Goal: Book appointment/travel/reservation

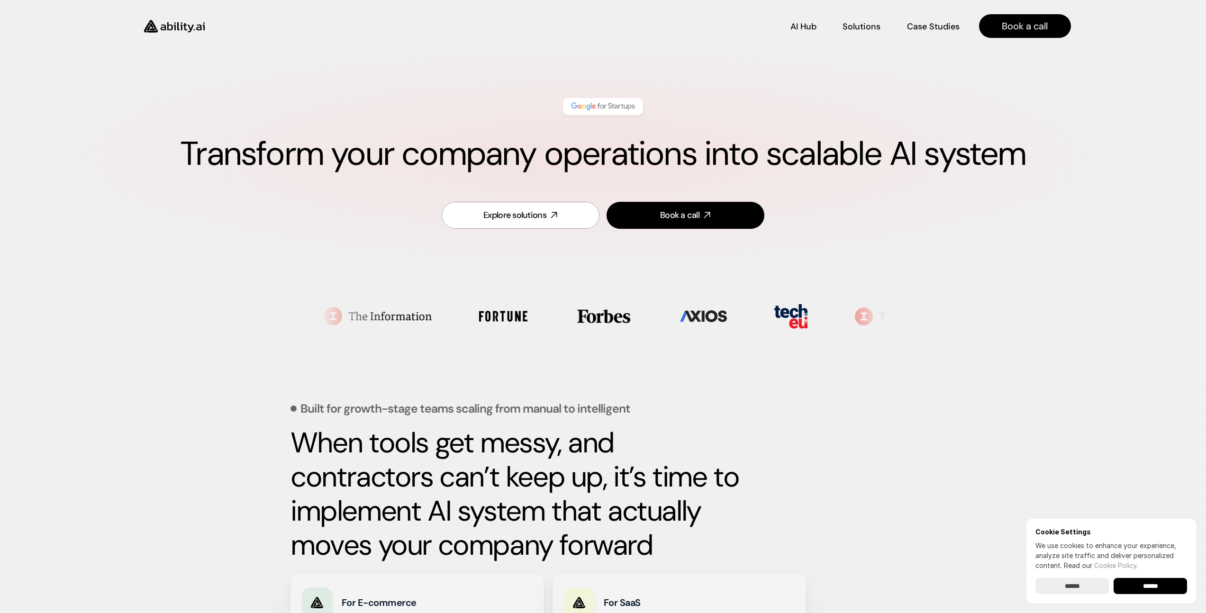
click at [863, 33] on p "Solutions" at bounding box center [862, 39] width 38 height 12
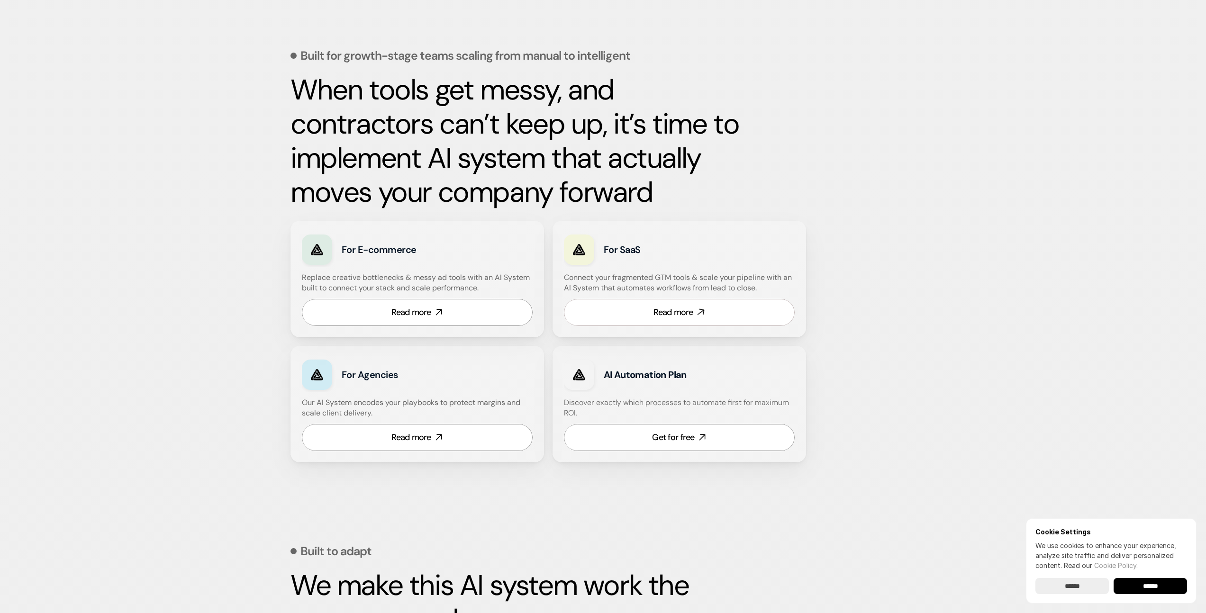
scroll to position [354, 0]
click at [469, 426] on link "Read more" at bounding box center [417, 436] width 231 height 27
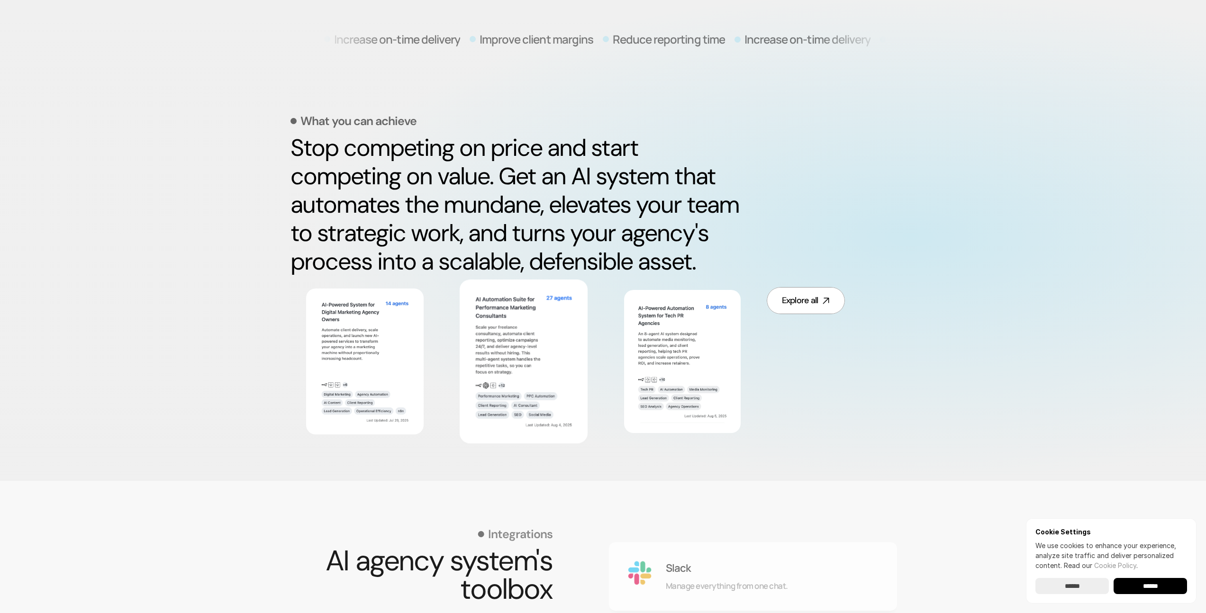
scroll to position [369, 0]
click at [530, 328] on img at bounding box center [524, 361] width 104 height 142
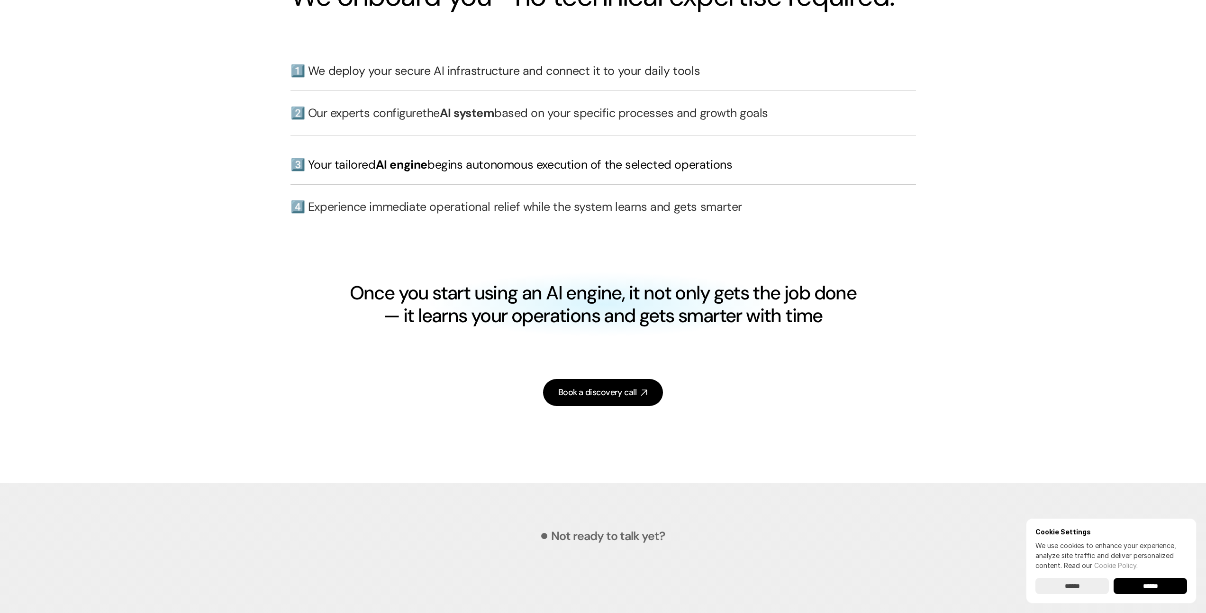
scroll to position [2361, 0]
click at [596, 398] on div "Book a discovery call" at bounding box center [597, 392] width 78 height 12
